Goal: Task Accomplishment & Management: Use online tool/utility

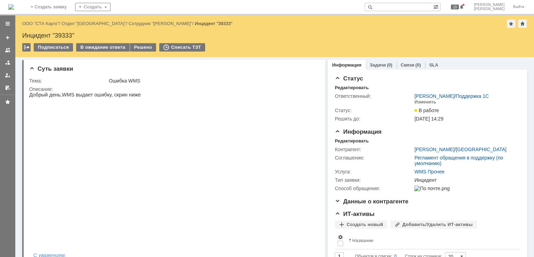
click at [419, 3] on input "text" at bounding box center [399, 7] width 69 height 8
click at [413, 2] on div "На домашнюю + Создать заявку Создать 19 Бабунов Павел Выйти" at bounding box center [267, 7] width 534 height 15
click at [409, 8] on input "text" at bounding box center [399, 7] width 69 height 8
type input "38972"
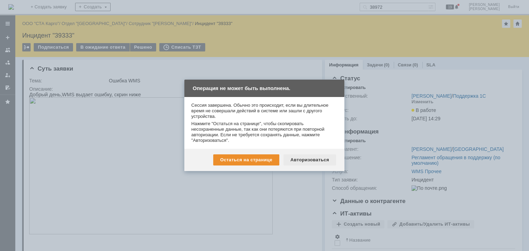
click at [304, 157] on div "Авторизоваться" at bounding box center [309, 159] width 53 height 11
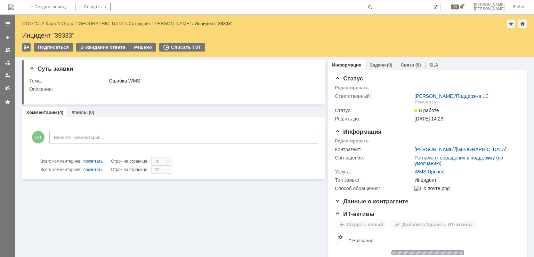
click at [413, 5] on input "text" at bounding box center [399, 7] width 69 height 8
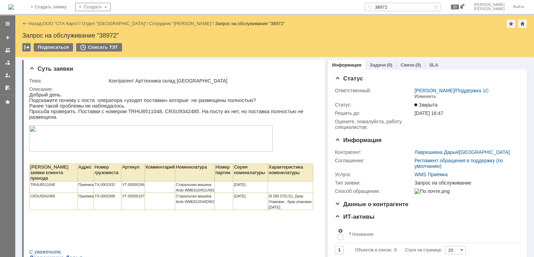
drag, startPoint x: 416, startPoint y: 9, endPoint x: 359, endPoint y: 9, distance: 57.4
click at [359, 9] on div "На домашнюю + Создать заявку Создать 38972 20 [PERSON_NAME]" at bounding box center [267, 7] width 534 height 15
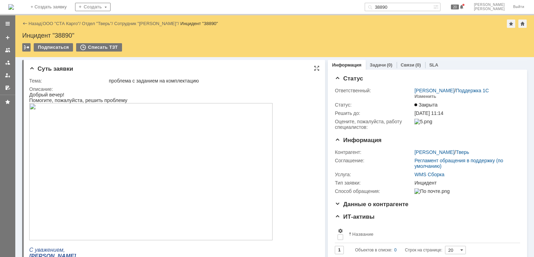
scroll to position [104, 0]
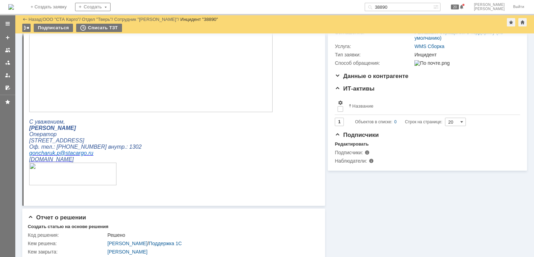
drag, startPoint x: 417, startPoint y: 6, endPoint x: 265, endPoint y: -21, distance: 154.6
click at [265, 0] on html "Идет загрузка, пожалуйста, подождите. На домашнюю + Создать заявку Создать 3889…" at bounding box center [267, 128] width 534 height 257
paste input "513"
type input "38513"
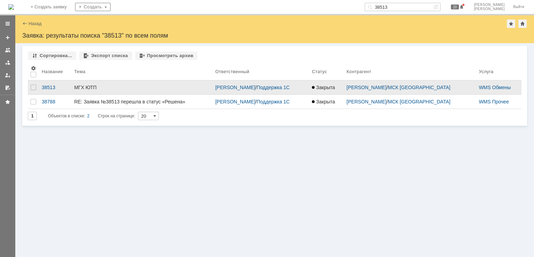
click at [174, 87] on div "МГХ ЮТП" at bounding box center [142, 88] width 136 height 6
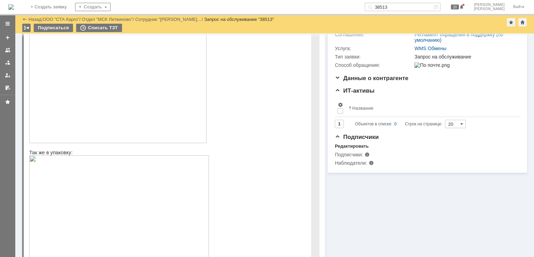
scroll to position [104, 0]
